Goal: Task Accomplishment & Management: Use online tool/utility

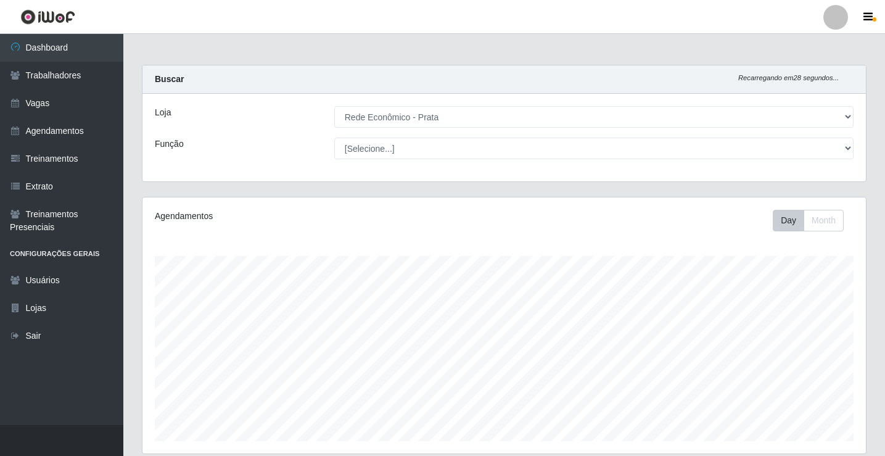
select select "192"
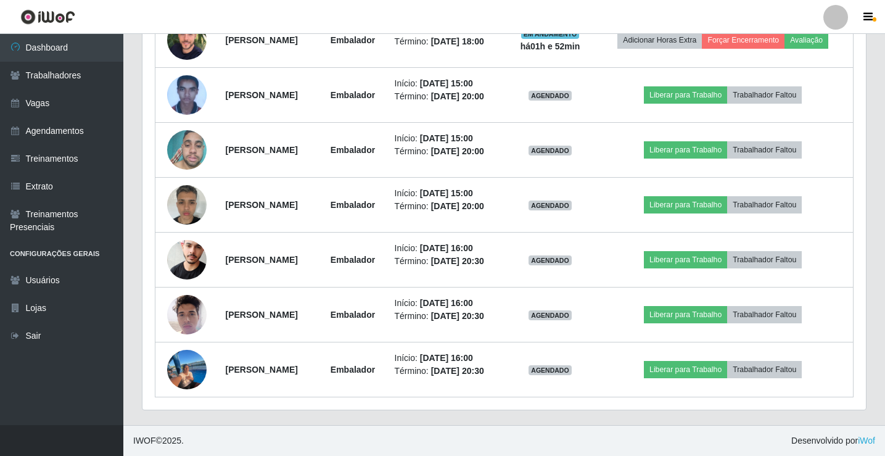
scroll to position [256, 724]
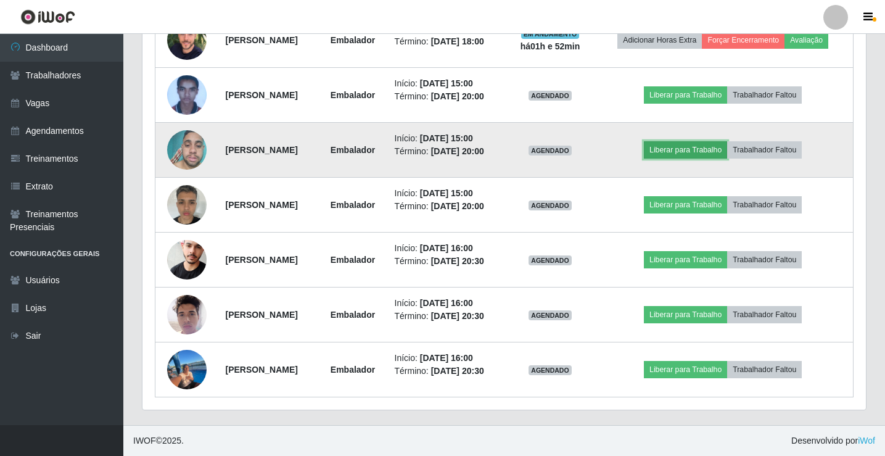
click at [693, 150] on button "Liberar para Trabalho" at bounding box center [685, 149] width 83 height 17
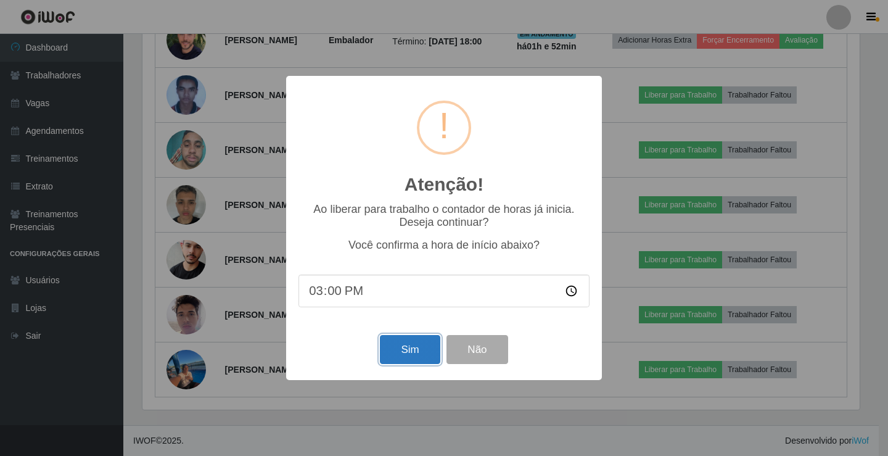
click at [403, 353] on button "Sim" at bounding box center [410, 349] width 60 height 29
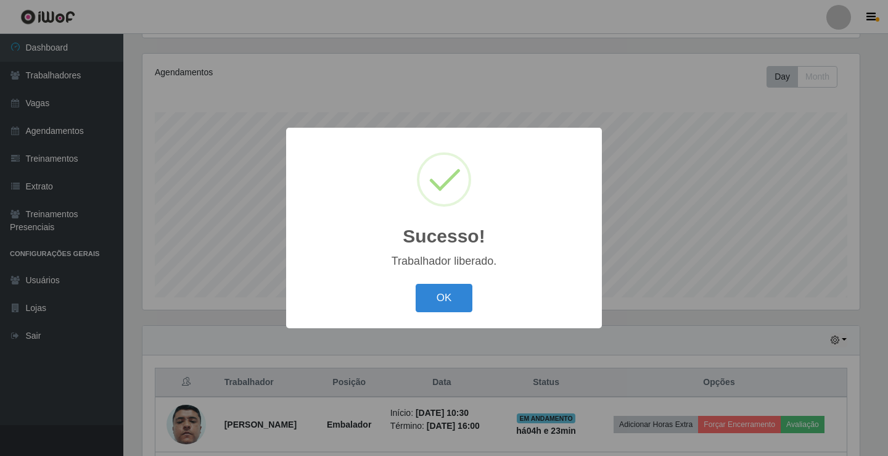
click at [416, 284] on button "OK" at bounding box center [444, 298] width 57 height 29
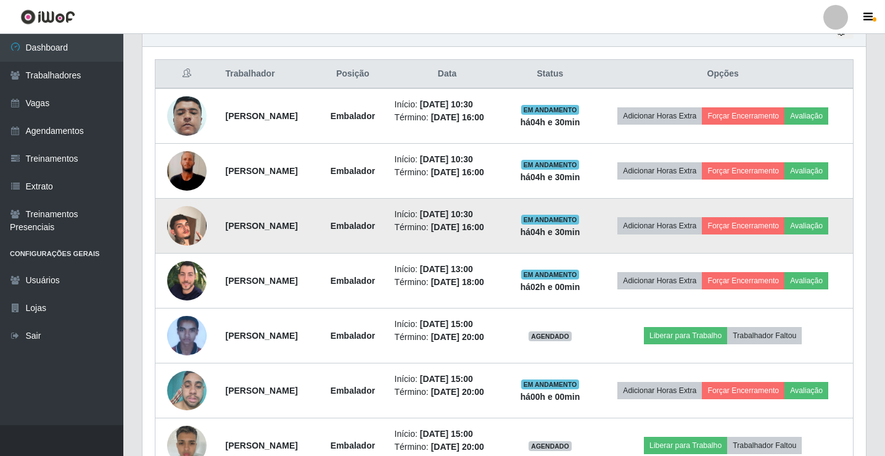
scroll to position [637, 0]
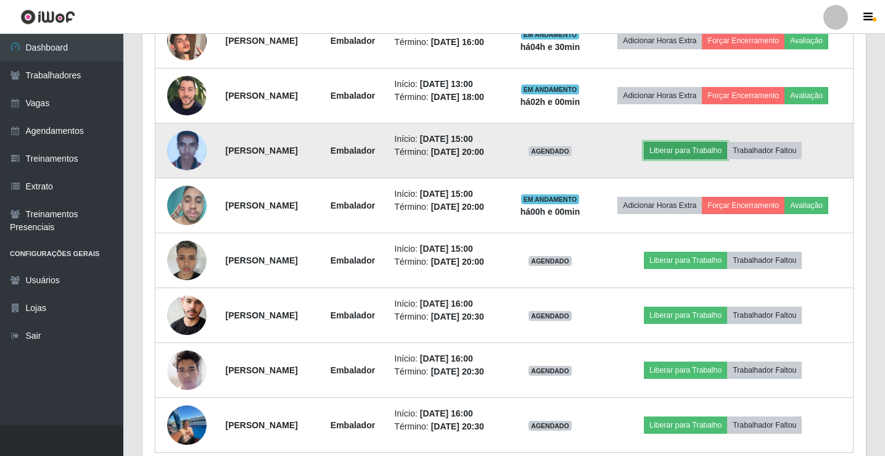
click at [672, 153] on button "Liberar para Trabalho" at bounding box center [685, 150] width 83 height 17
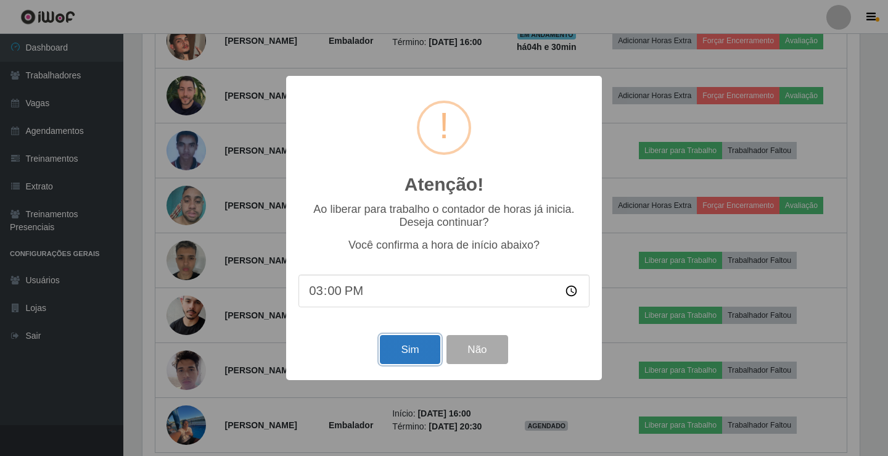
click at [414, 357] on button "Sim" at bounding box center [410, 349] width 60 height 29
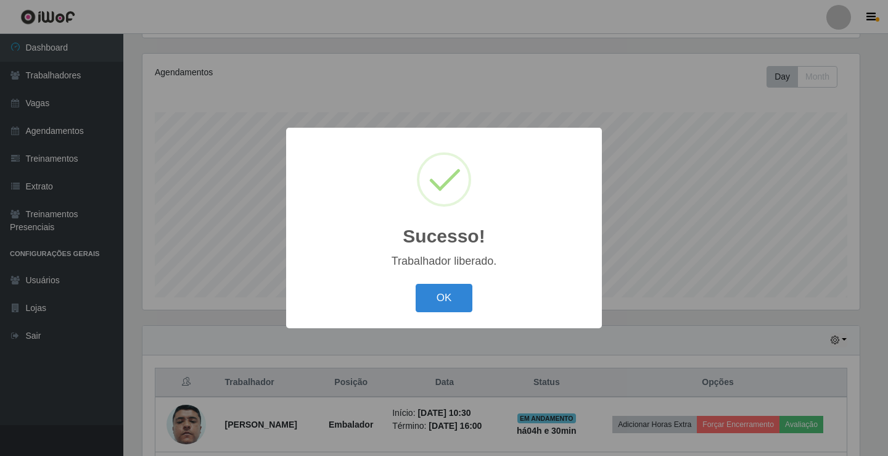
click at [416, 284] on button "OK" at bounding box center [444, 298] width 57 height 29
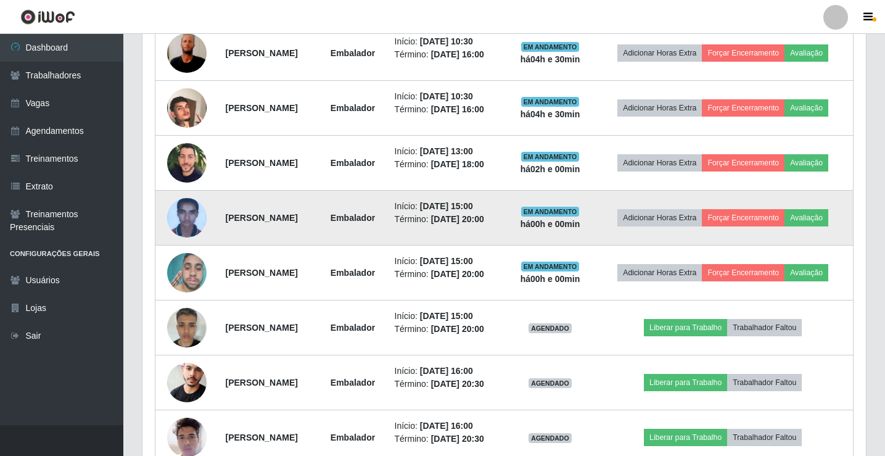
scroll to position [576, 0]
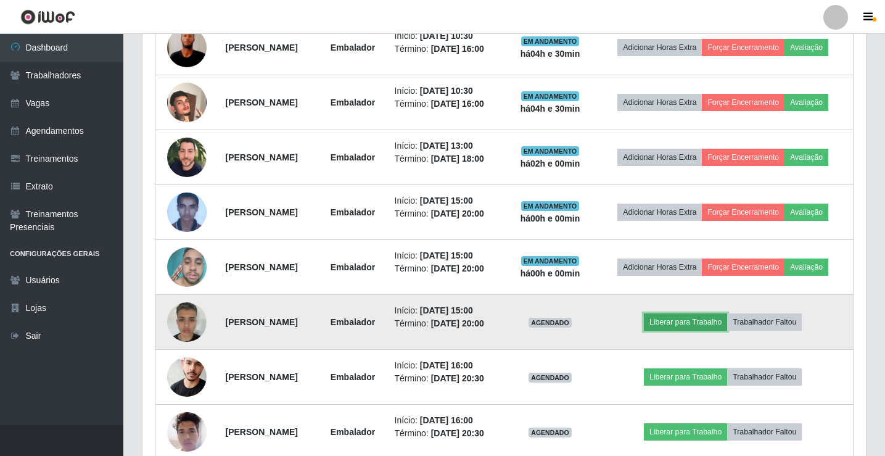
click at [693, 316] on button "Liberar para Trabalho" at bounding box center [685, 321] width 83 height 17
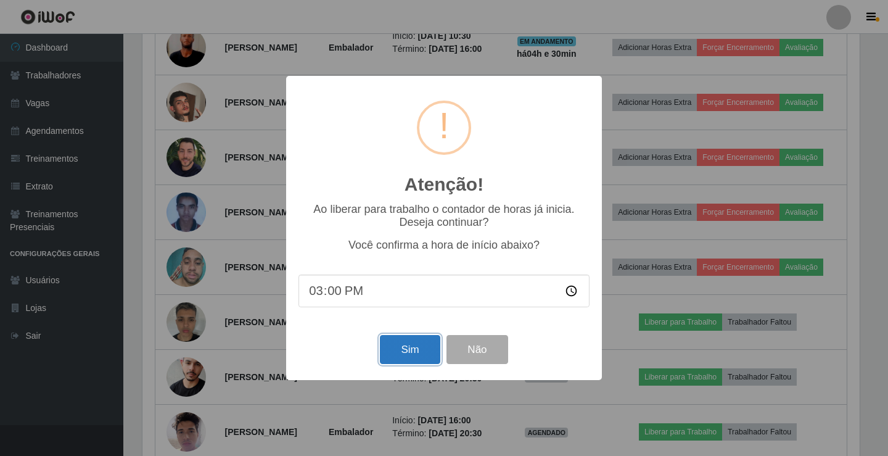
click at [407, 350] on button "Sim" at bounding box center [410, 349] width 60 height 29
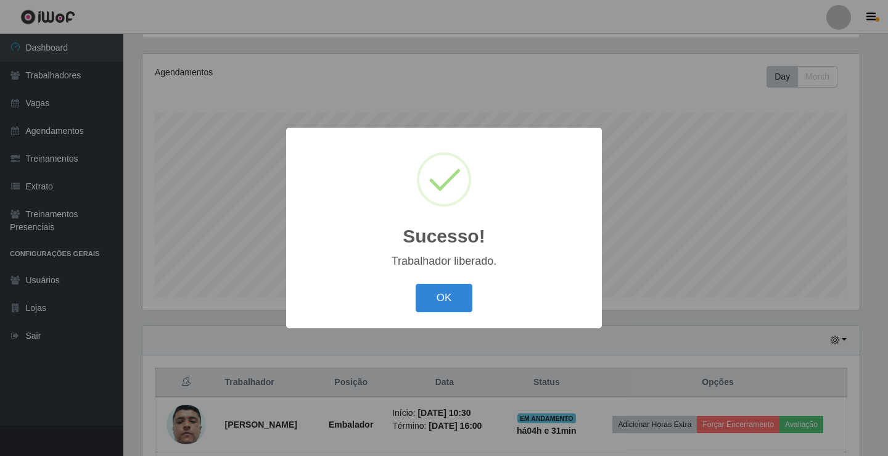
click at [416, 284] on button "OK" at bounding box center [444, 298] width 57 height 29
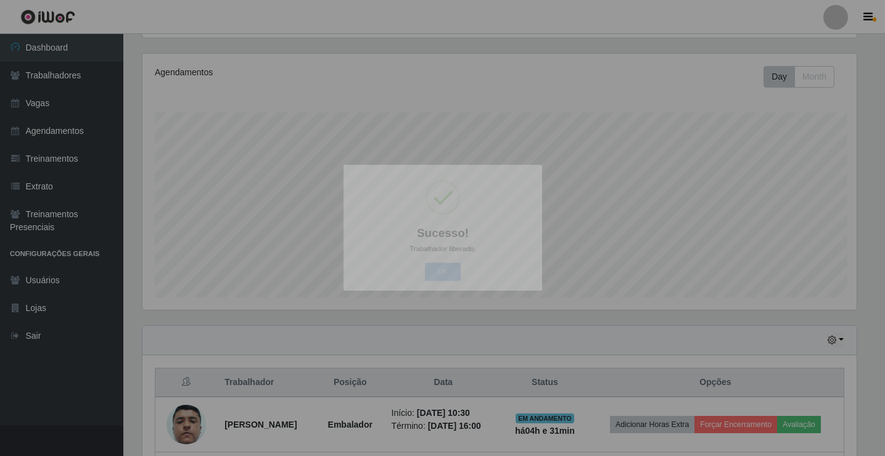
scroll to position [256, 724]
